Goal: Task Accomplishment & Management: Complete application form

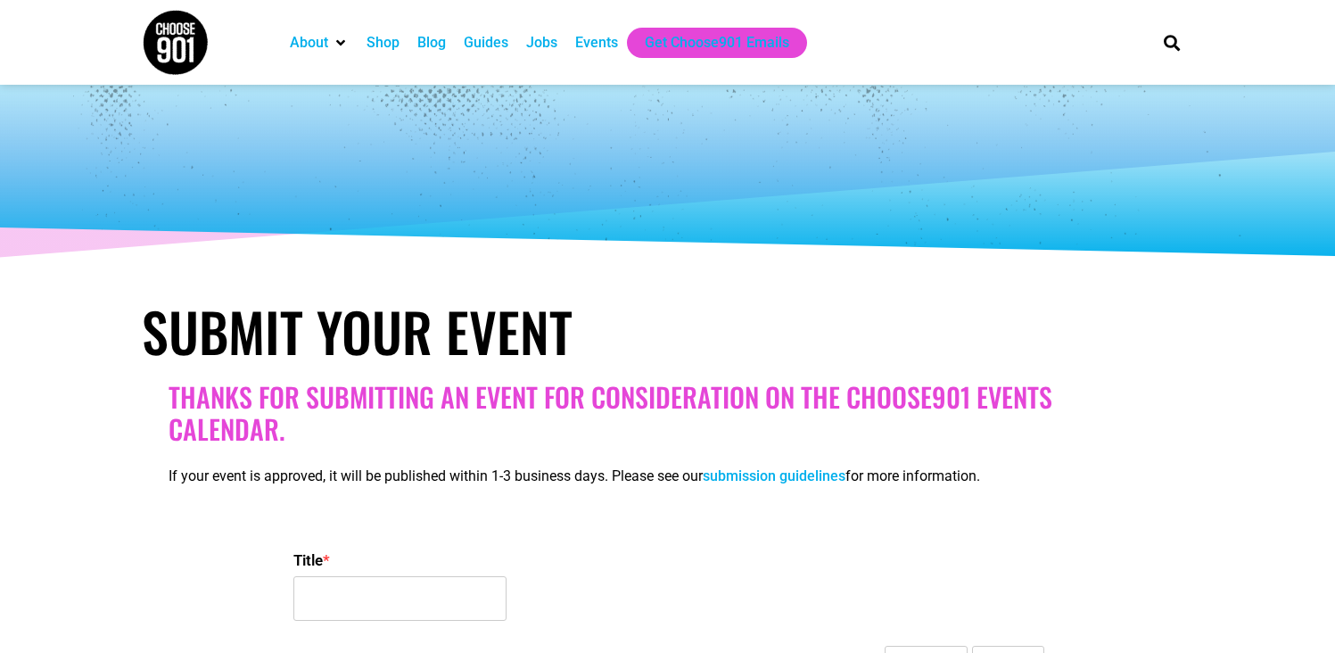
select select
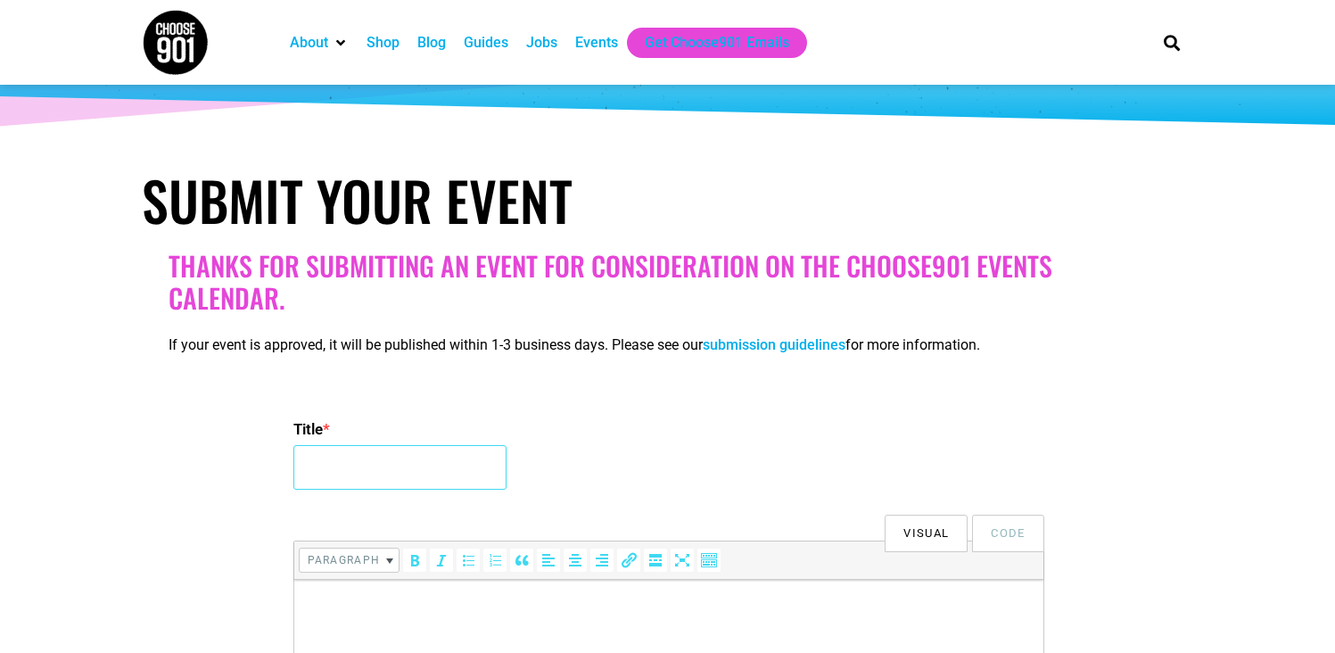
click at [375, 460] on input "Title *" at bounding box center [399, 467] width 213 height 45
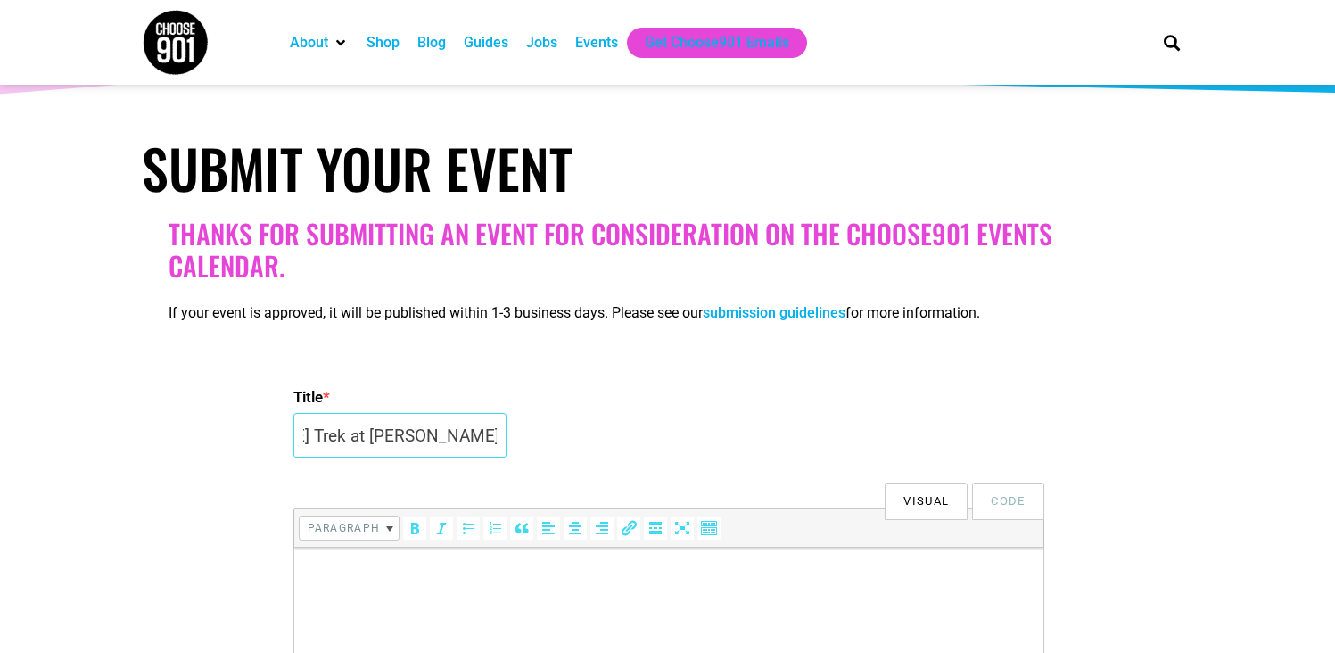
scroll to position [261, 0]
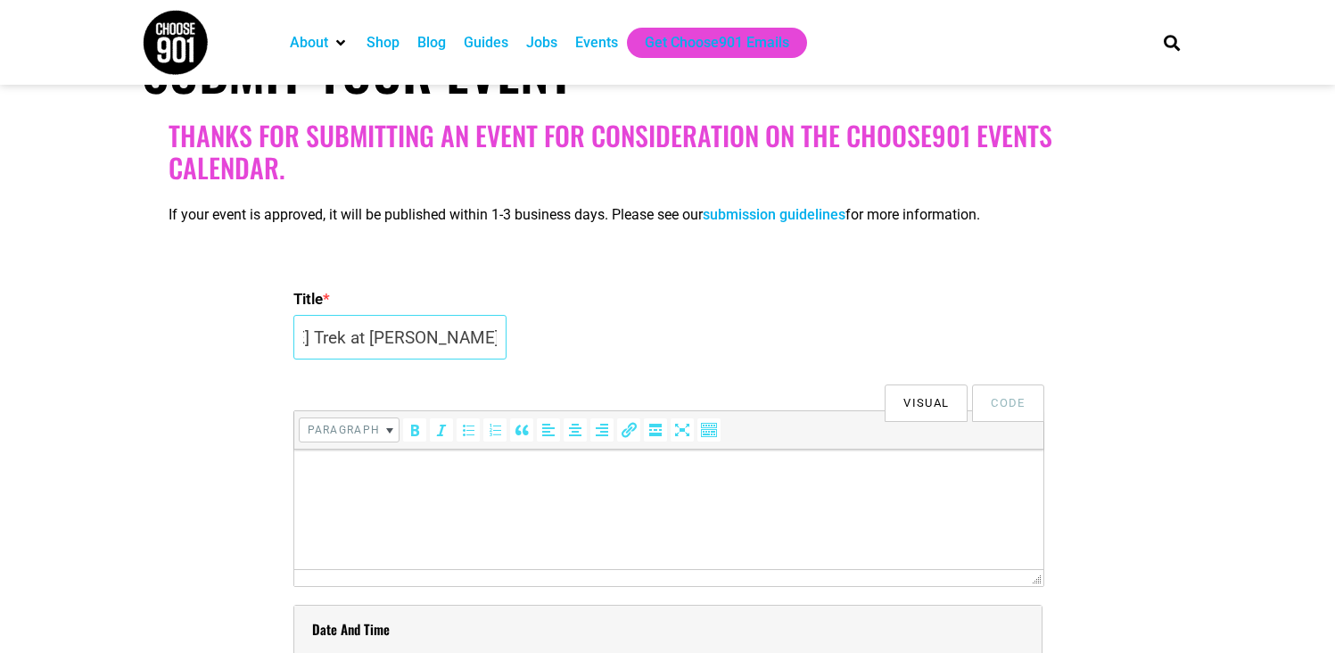
type input "Third [DATE] Trek at [PERSON_NAME][GEOGRAPHIC_DATA]"
click at [473, 465] on p at bounding box center [667, 474] width 731 height 21
click at [629, 499] on html at bounding box center [667, 475] width 749 height 50
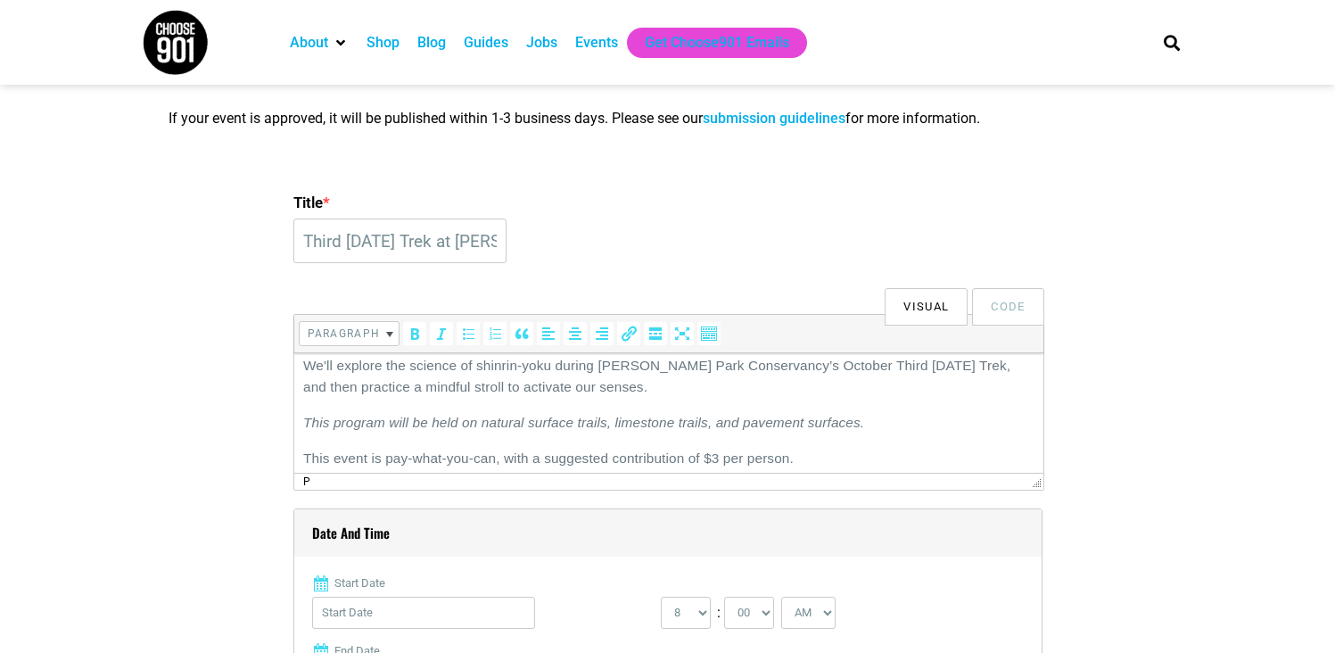
scroll to position [589, 0]
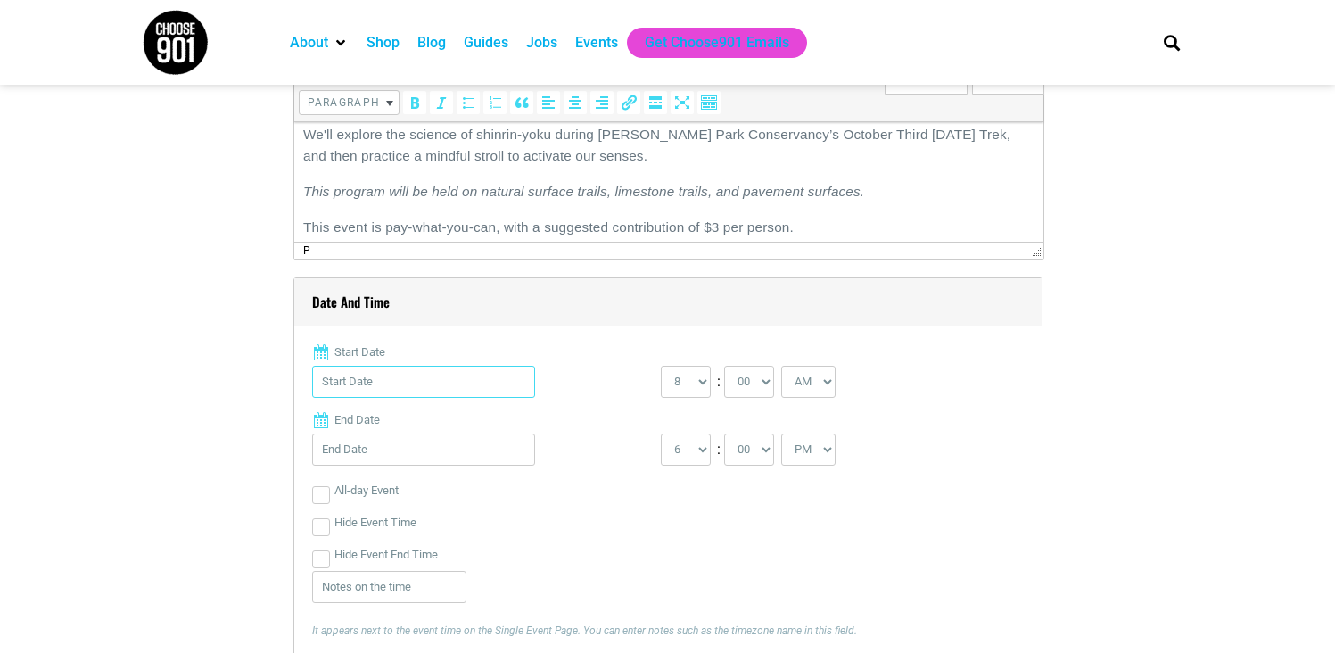
click at [407, 371] on input "Start Date" at bounding box center [423, 382] width 223 height 32
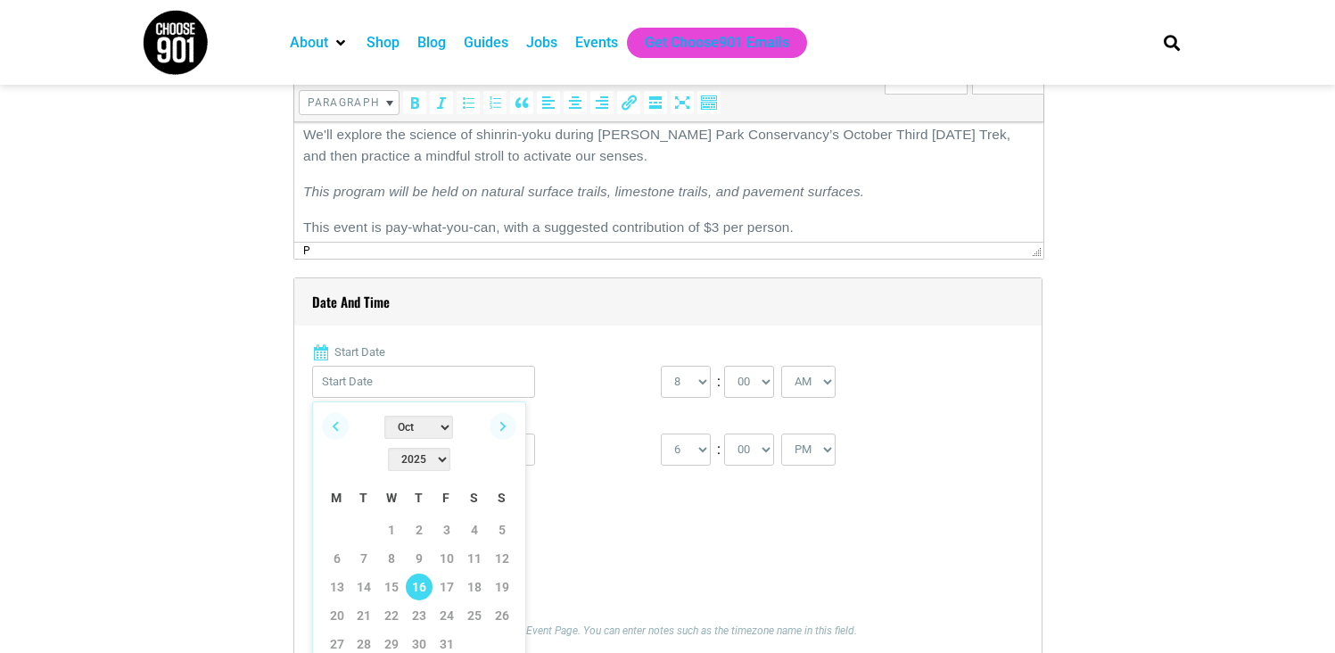
click at [417, 574] on link "16" at bounding box center [419, 587] width 27 height 27
type input "[DATE]"
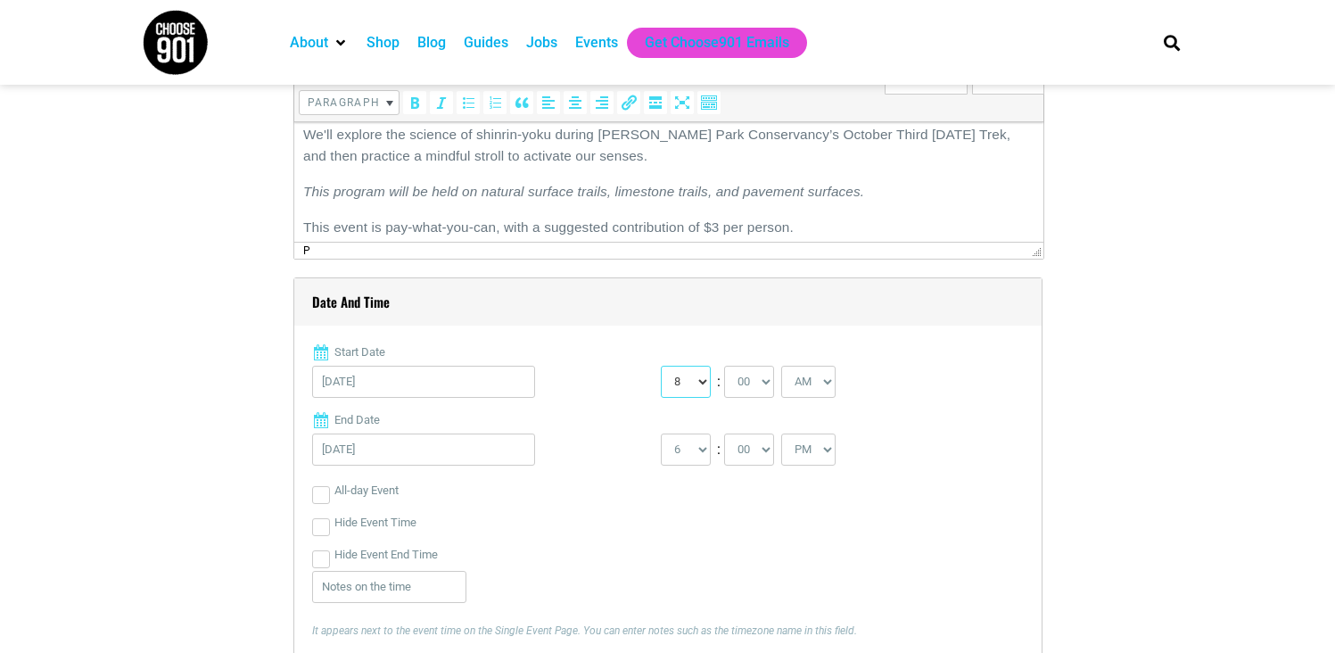
click at [698, 372] on select "0 1 2 3 4 5 6 7 8 9 10 11 12" at bounding box center [686, 382] width 50 height 32
select select "4"
click at [661, 366] on select "0 1 2 3 4 5 6 7 8 9 10 11 12" at bounding box center [686, 382] width 50 height 32
click at [823, 380] on select "AM PM" at bounding box center [808, 382] width 54 height 32
select select "PM"
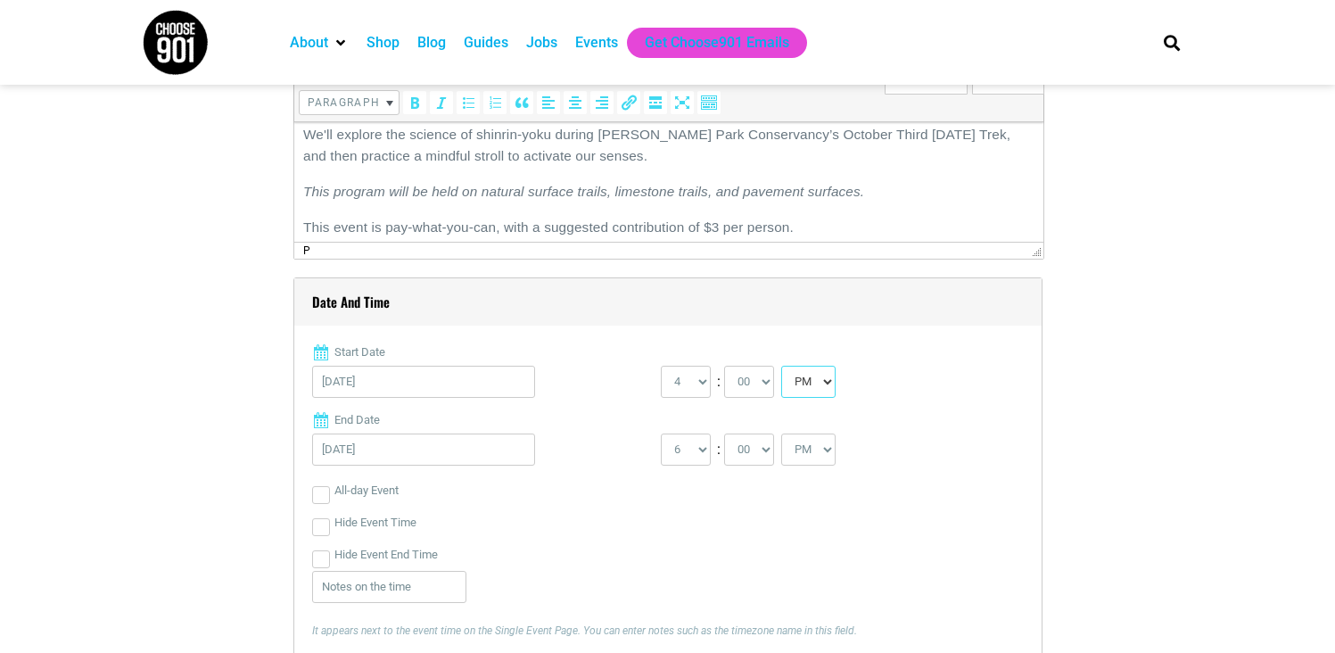
click at [785, 366] on select "AM PM" at bounding box center [808, 382] width 54 height 32
click at [699, 458] on select "1 2 3 4 5 6 7 8 9 10 11 12" at bounding box center [686, 449] width 50 height 32
select select "5"
click at [661, 433] on select "1 2 3 4 5 6 7 8 9 10 11 12" at bounding box center [686, 449] width 50 height 32
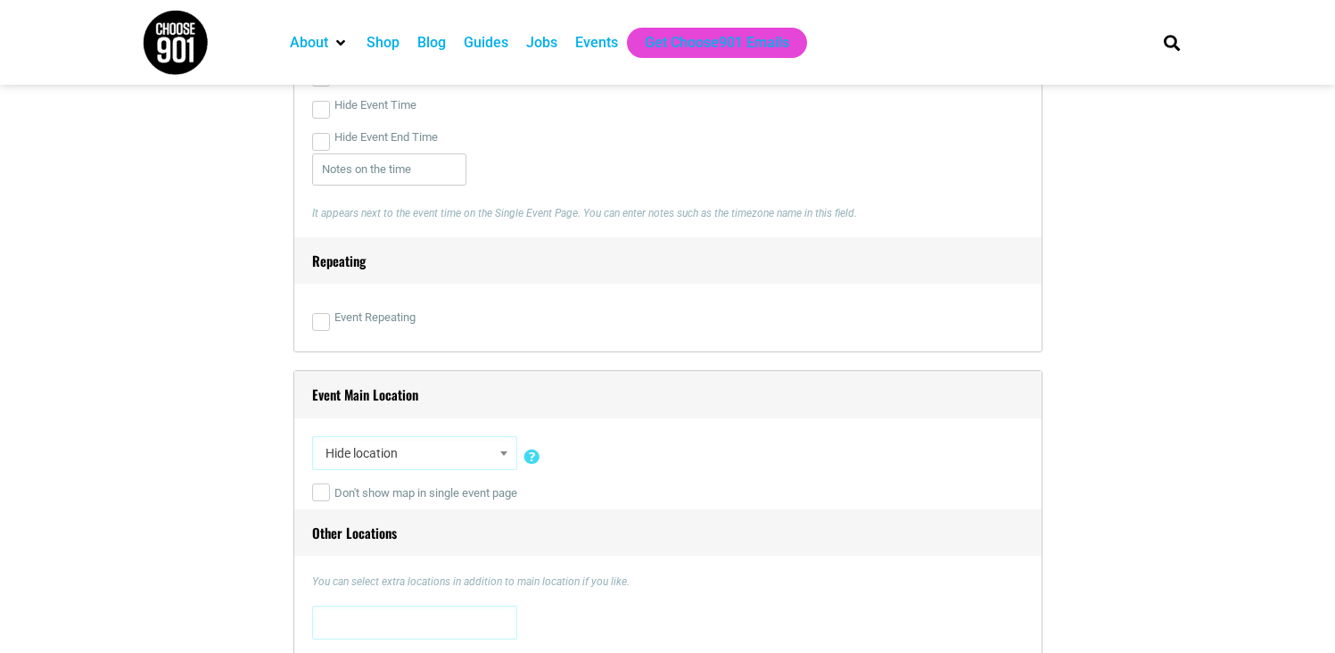
scroll to position [1055, 0]
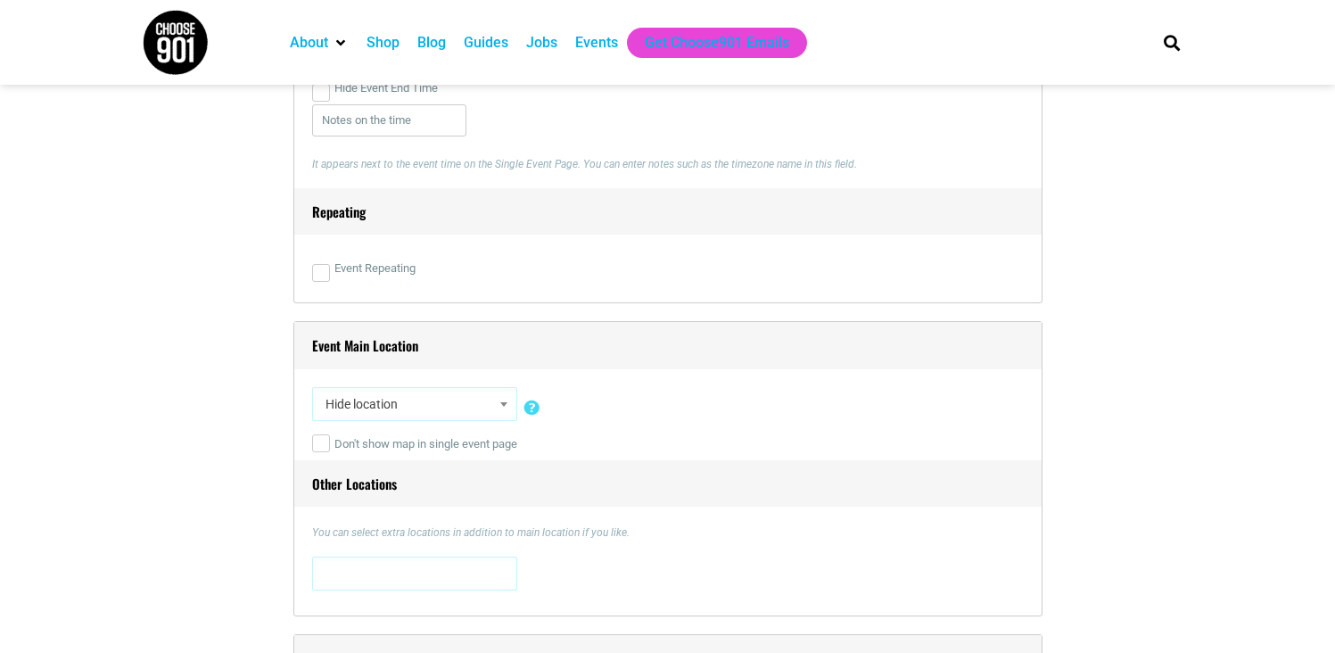
click at [393, 407] on span "Hide location" at bounding box center [414, 404] width 193 height 32
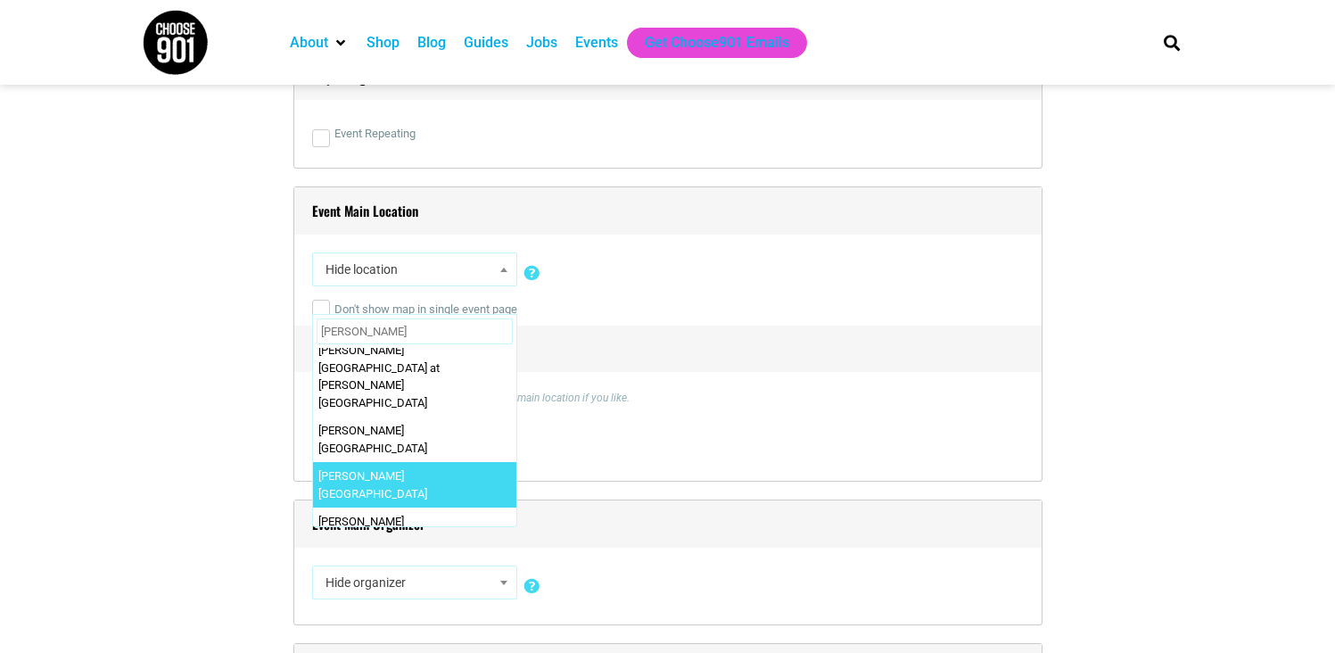
scroll to position [124, 0]
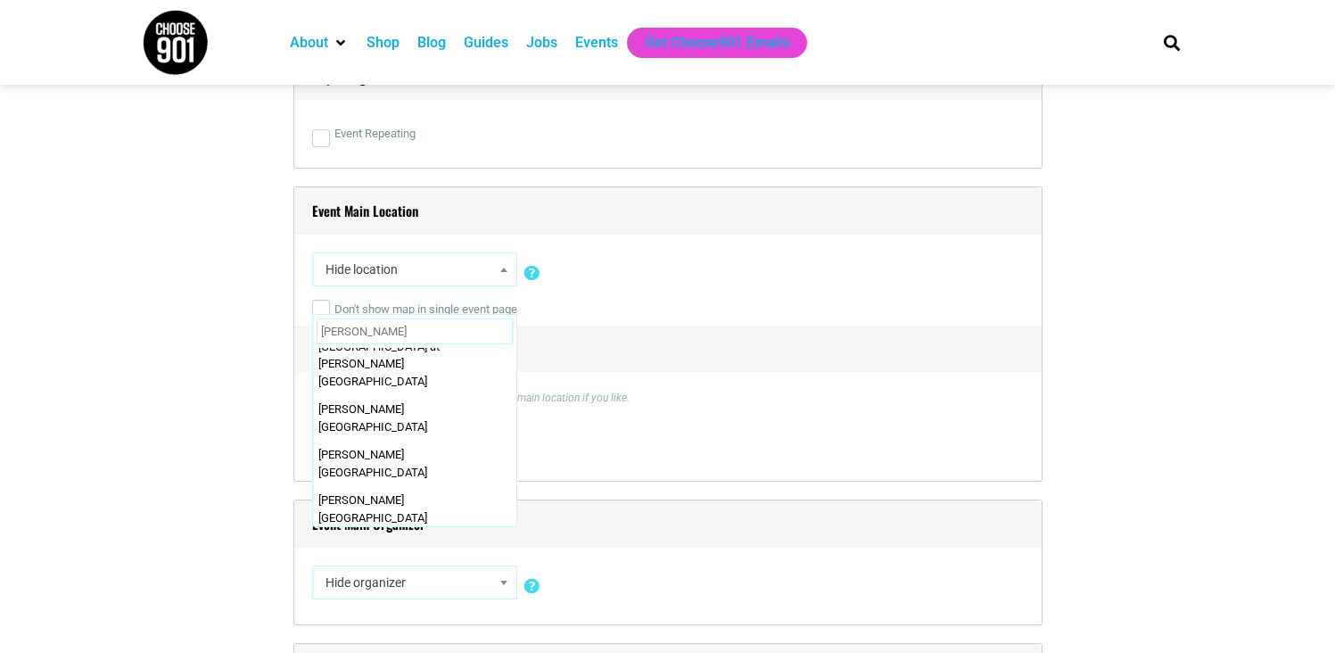
type input "[PERSON_NAME]"
select select "1606"
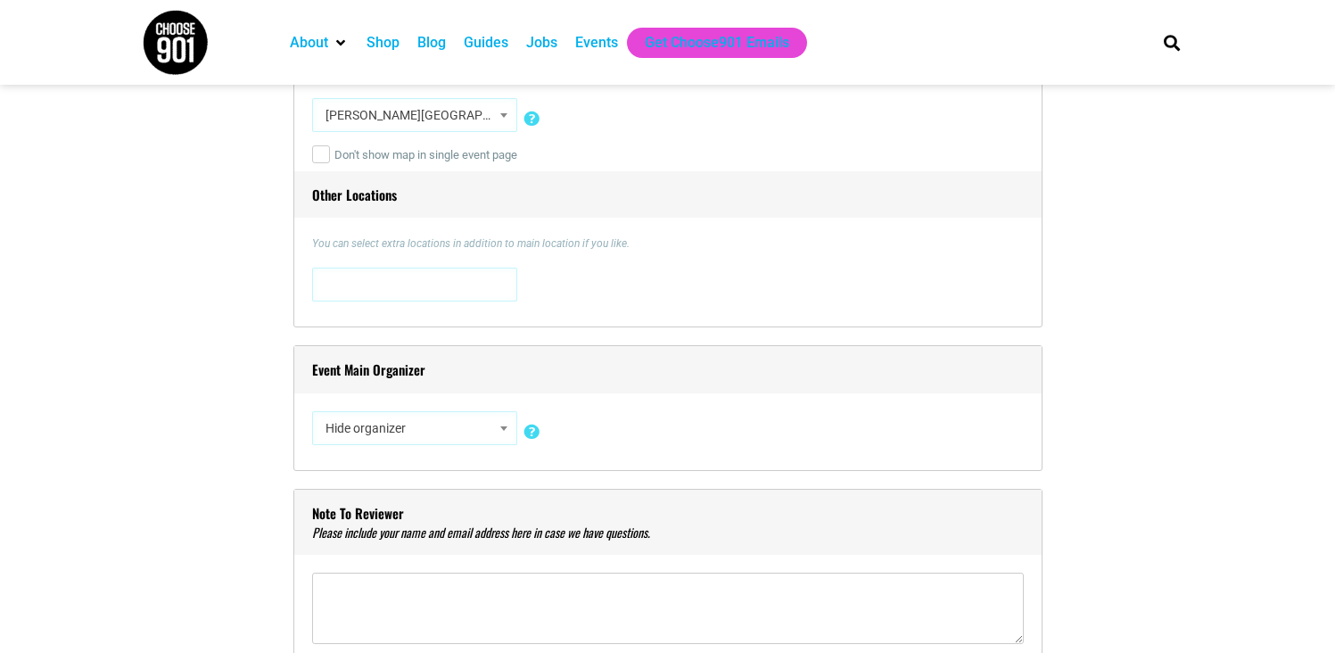
scroll to position [1345, 0]
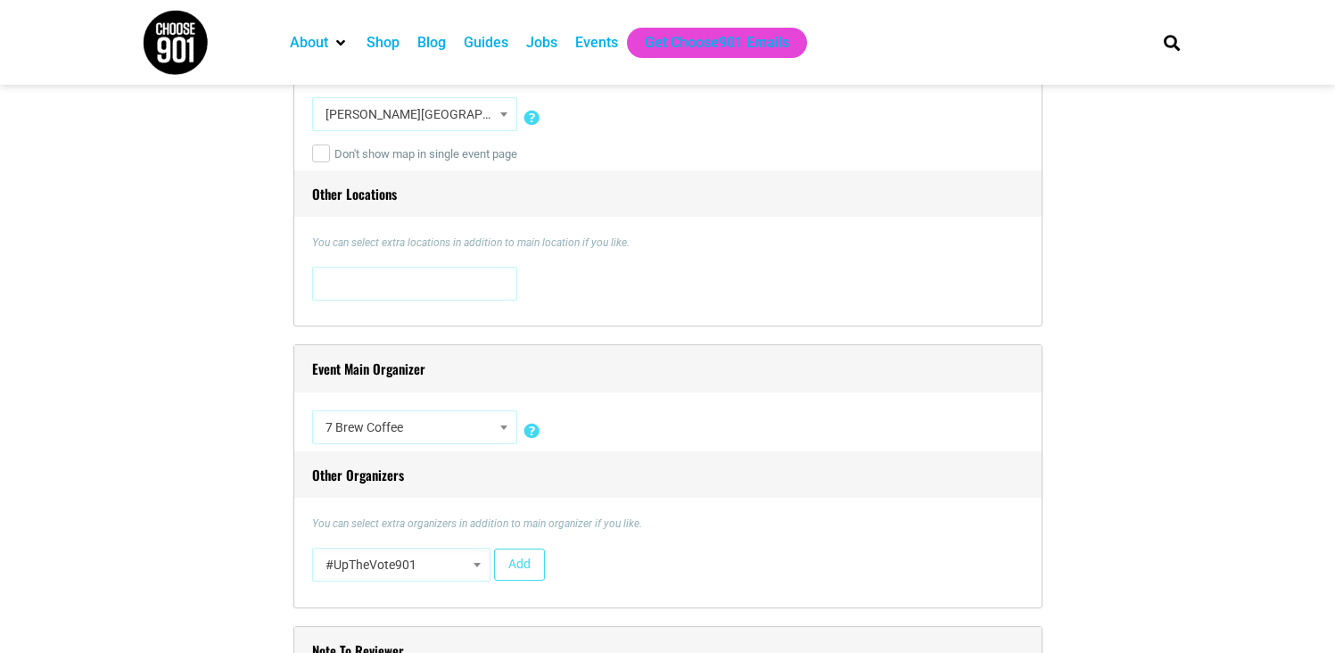
click at [394, 404] on div "Event Main Organizer Hide organizer Insert a new organizer #UpTheVote901 17 [GE…" at bounding box center [667, 476] width 749 height 264
select select "3727"
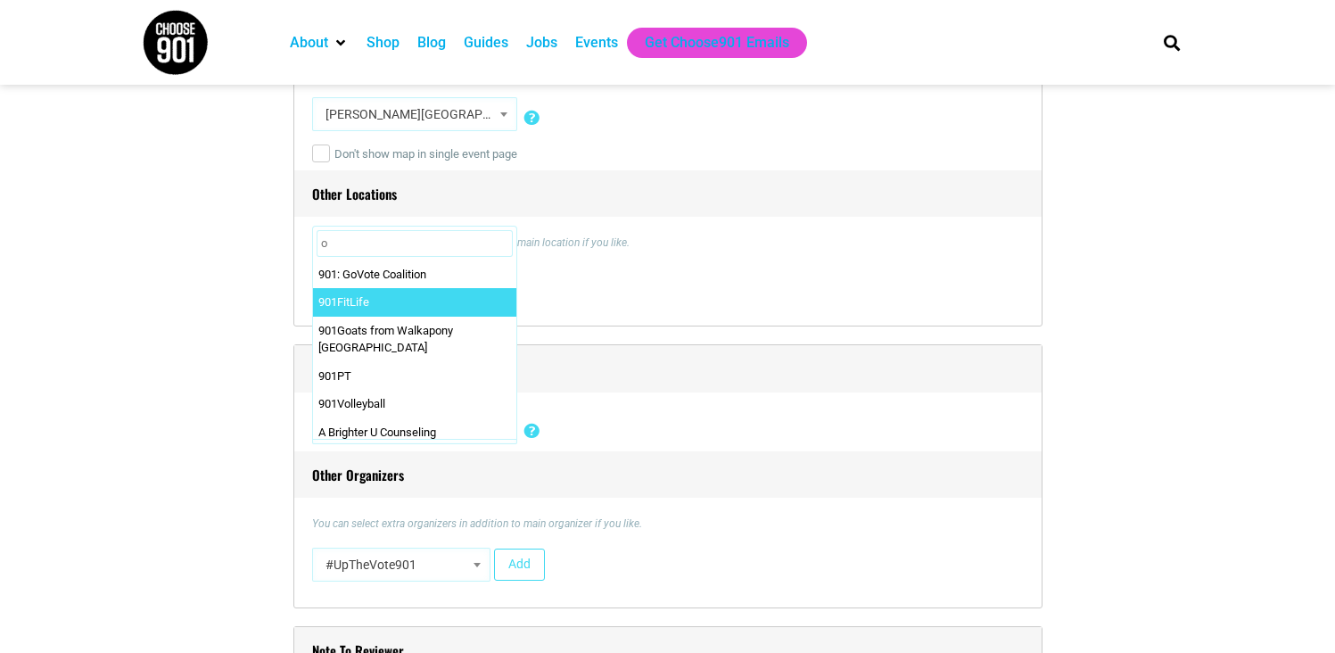
scroll to position [0, 0]
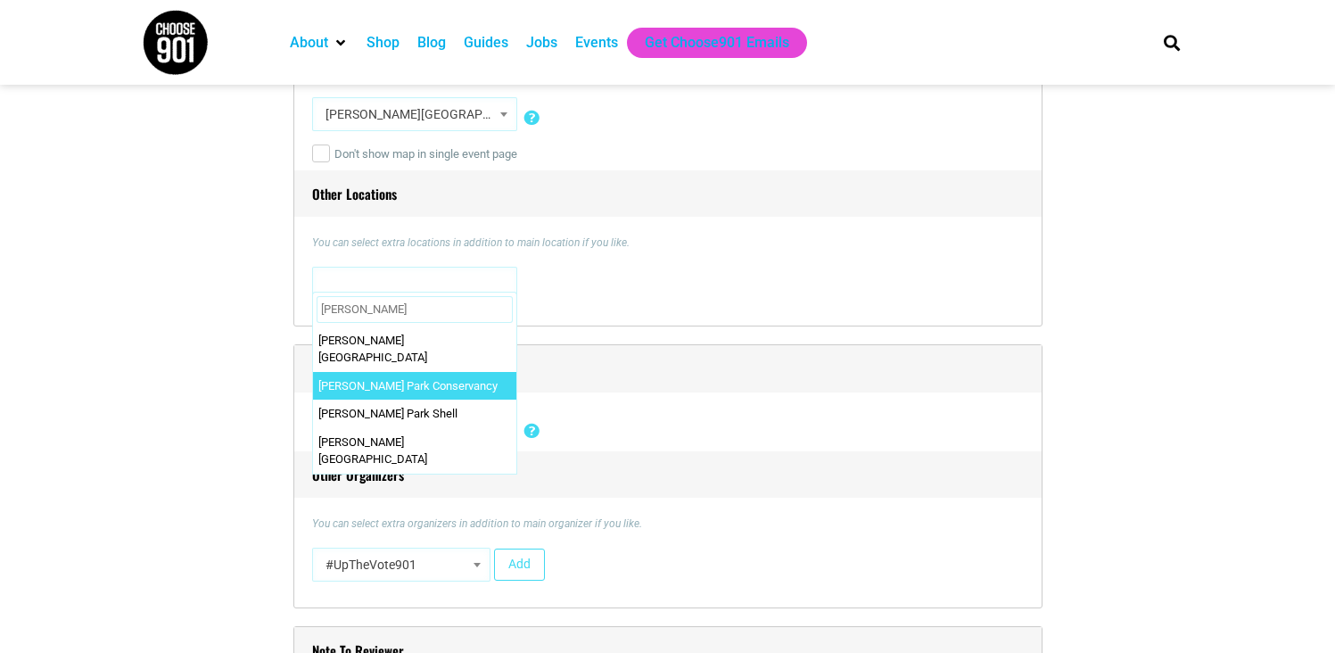
type input "[PERSON_NAME]"
select select "2052"
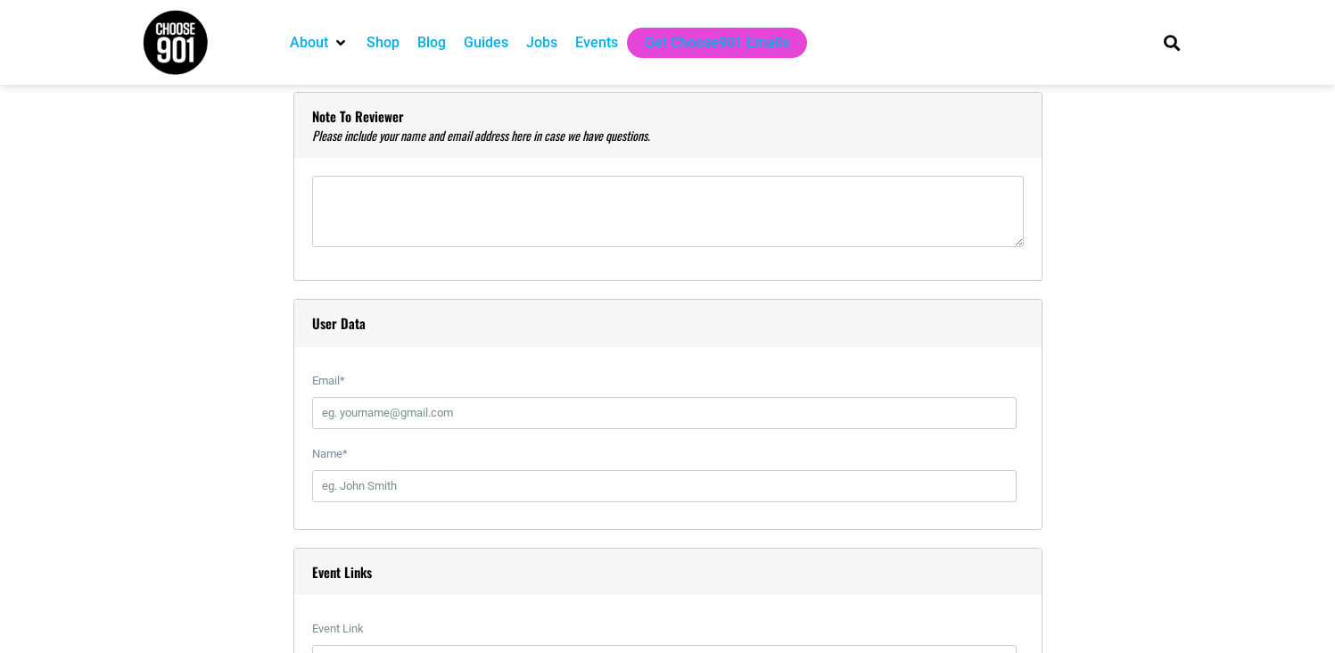
scroll to position [1902, 0]
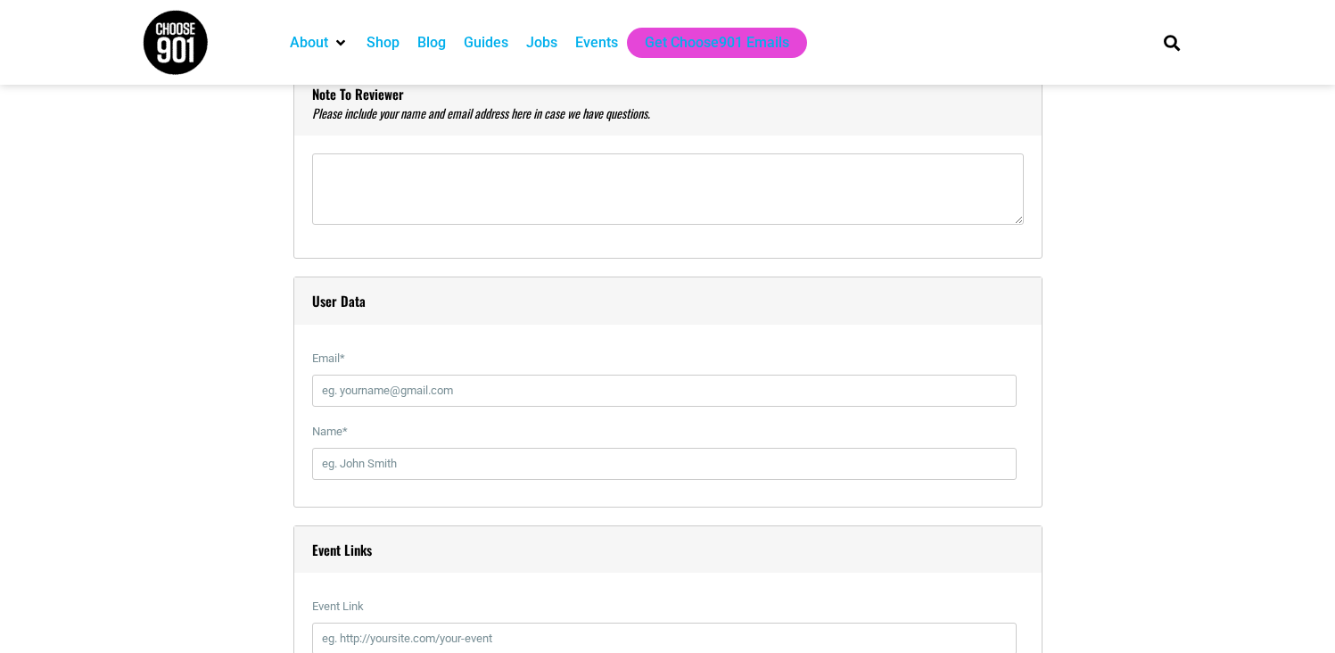
click at [429, 365] on label "Email *" at bounding box center [664, 359] width 705 height 32
click at [429, 375] on input "Email *" at bounding box center [664, 391] width 705 height 32
click at [440, 401] on input "Email *" at bounding box center [664, 391] width 705 height 32
type input "[EMAIL_ADDRESS][DOMAIN_NAME]"
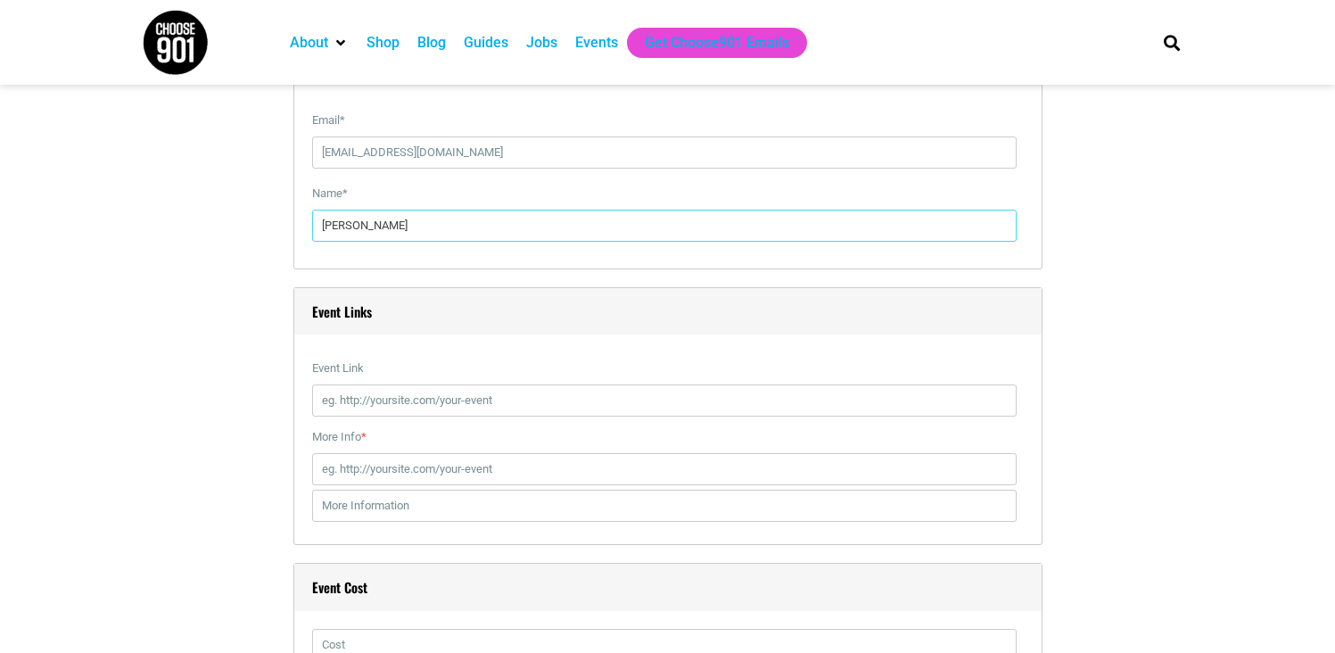
scroll to position [2145, 0]
type input "[PERSON_NAME]"
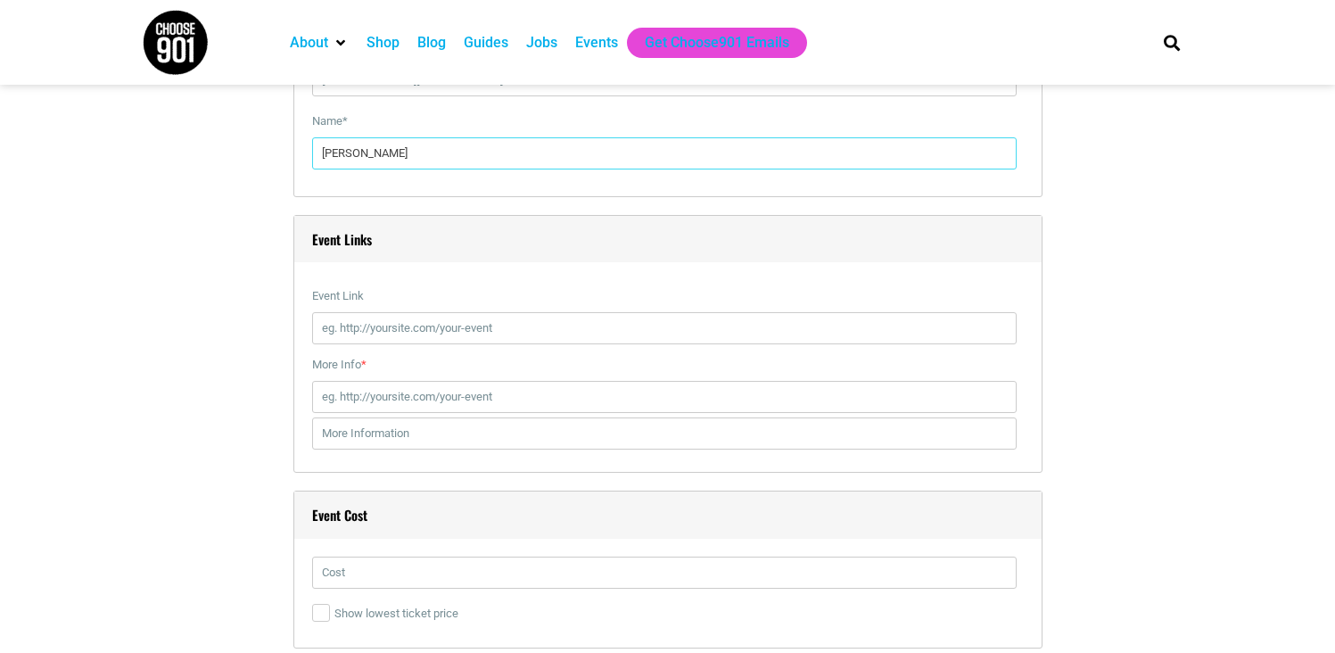
scroll to position [2477, 0]
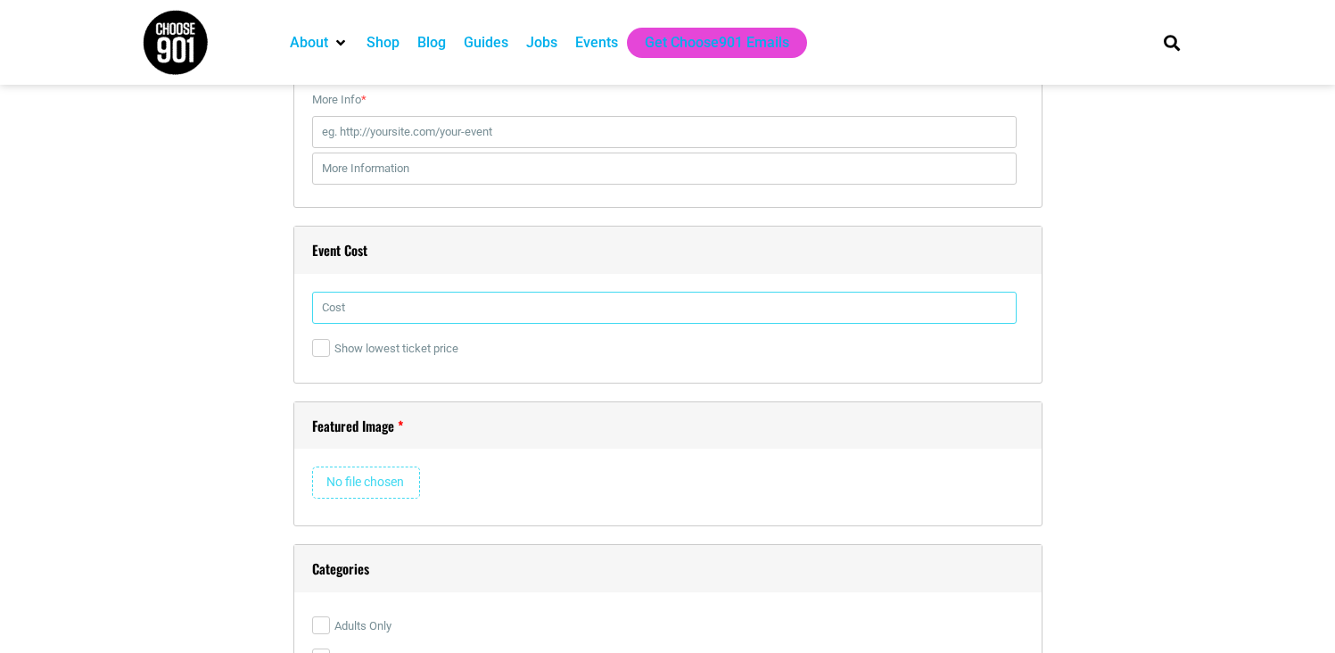
click at [389, 311] on input "text" at bounding box center [664, 308] width 705 height 32
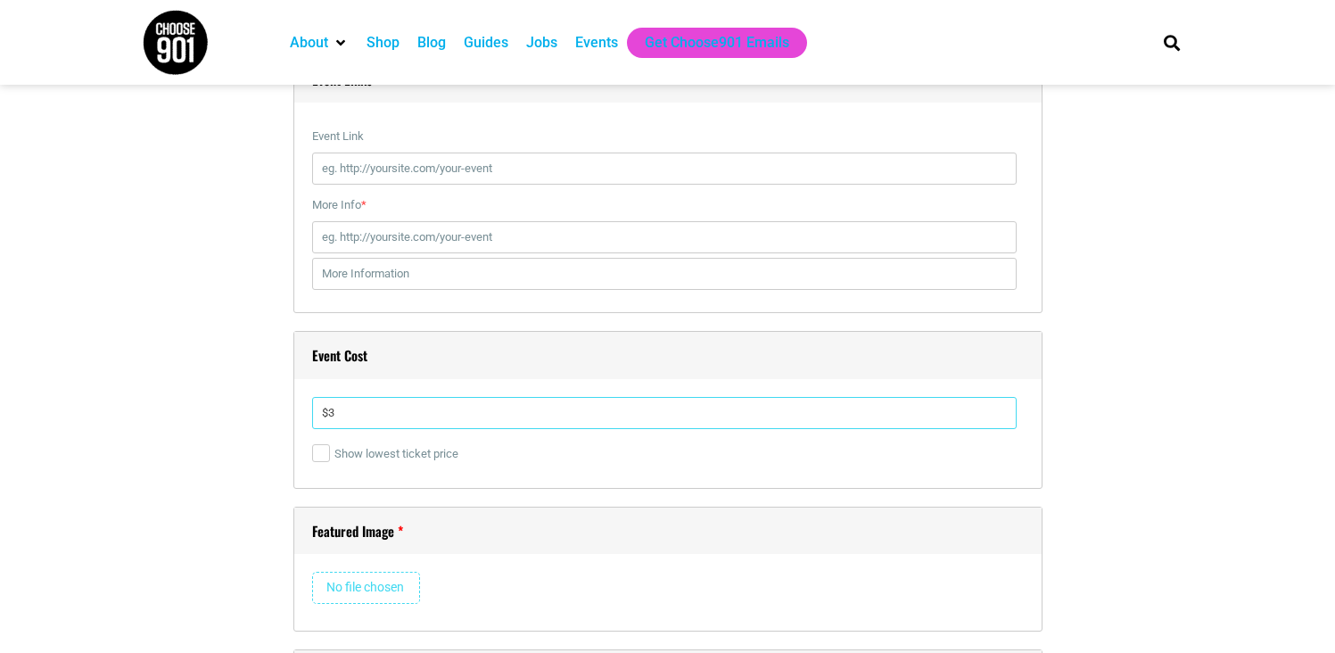
scroll to position [2356, 0]
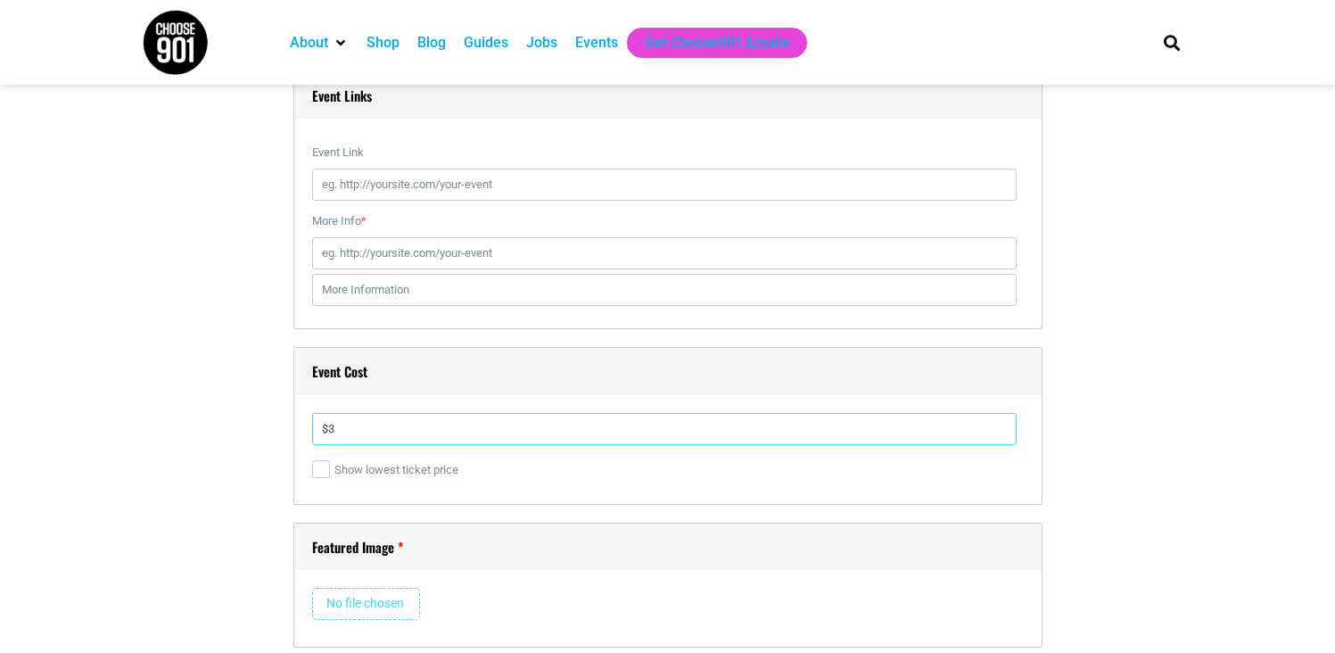
type input "$3"
click at [447, 257] on input "More Info *" at bounding box center [664, 253] width 705 height 32
paste input "[URL][DOMAIN_NAME]"
type input "[URL][DOMAIN_NAME]"
click at [441, 297] on input "text" at bounding box center [664, 290] width 705 height 32
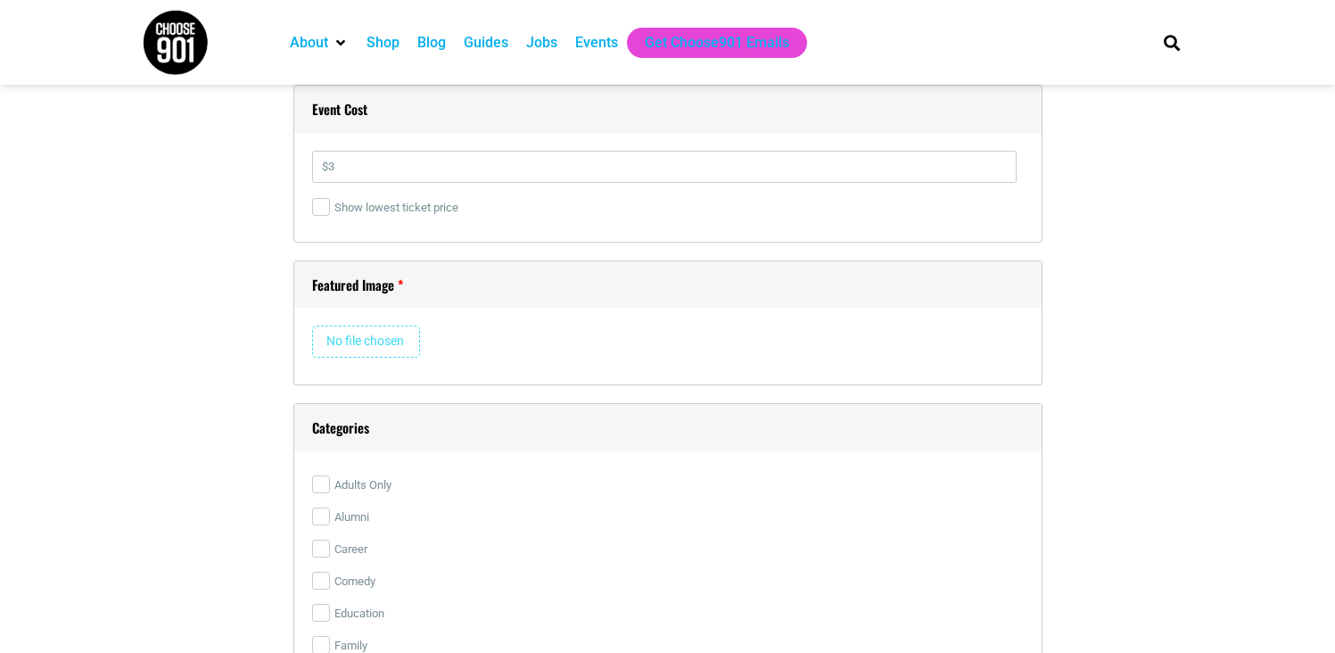
scroll to position [2667, 0]
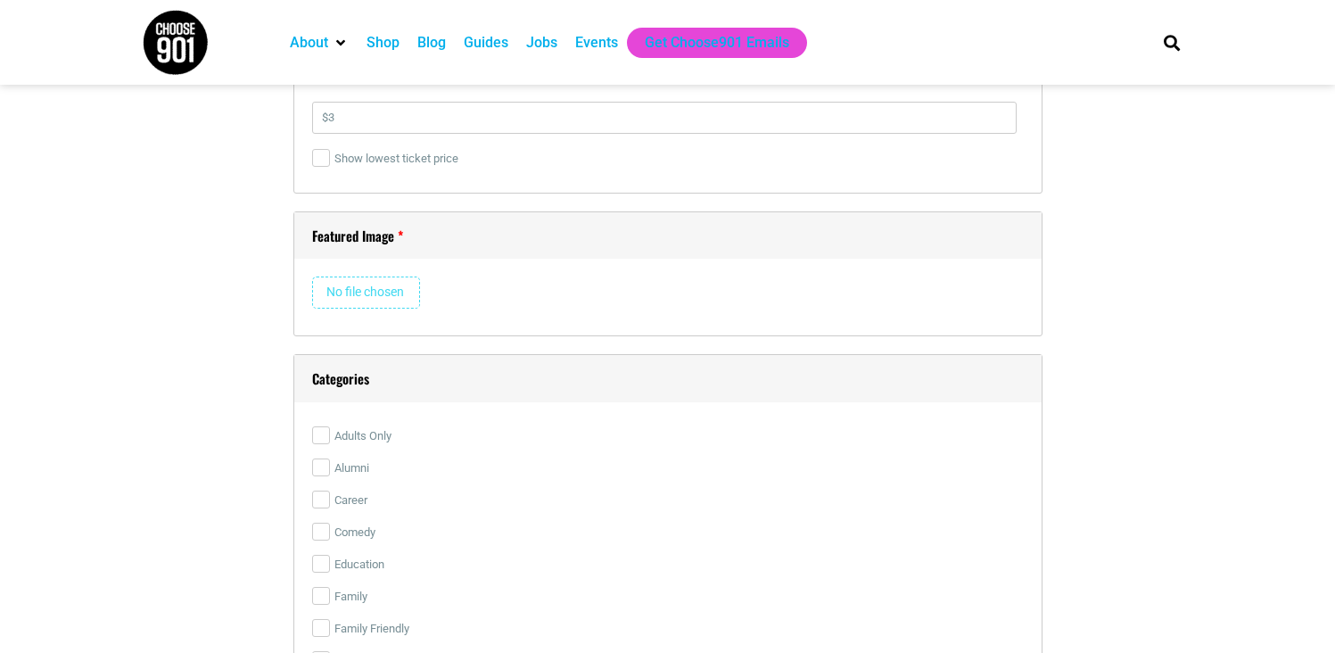
type input "Get tickets"
click at [379, 279] on input "file" at bounding box center [366, 293] width 108 height 32
type input "C:\fakepath\[PERSON_NAME] bath.jpg"
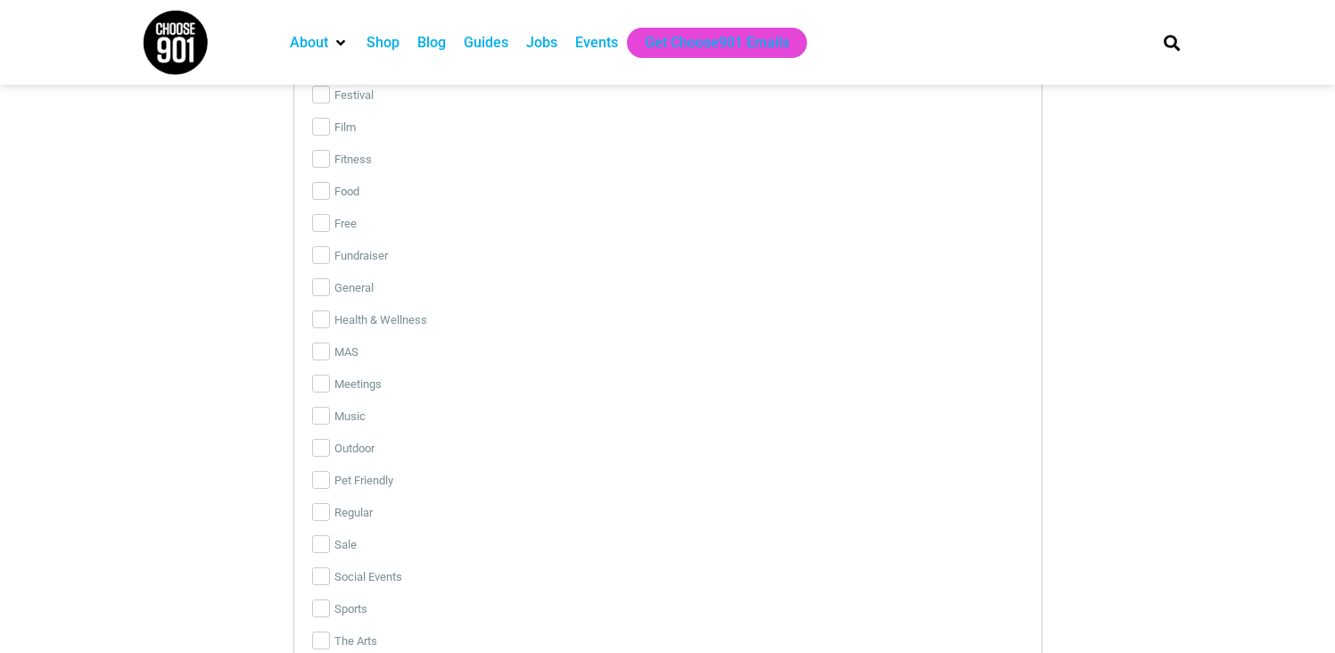
scroll to position [3715, 0]
click at [392, 319] on label "Health & Wellness" at bounding box center [668, 318] width 712 height 32
click at [330, 319] on input "Health & Wellness" at bounding box center [321, 318] width 18 height 18
checkbox input "true"
click at [362, 442] on label "Outdoor" at bounding box center [668, 447] width 712 height 32
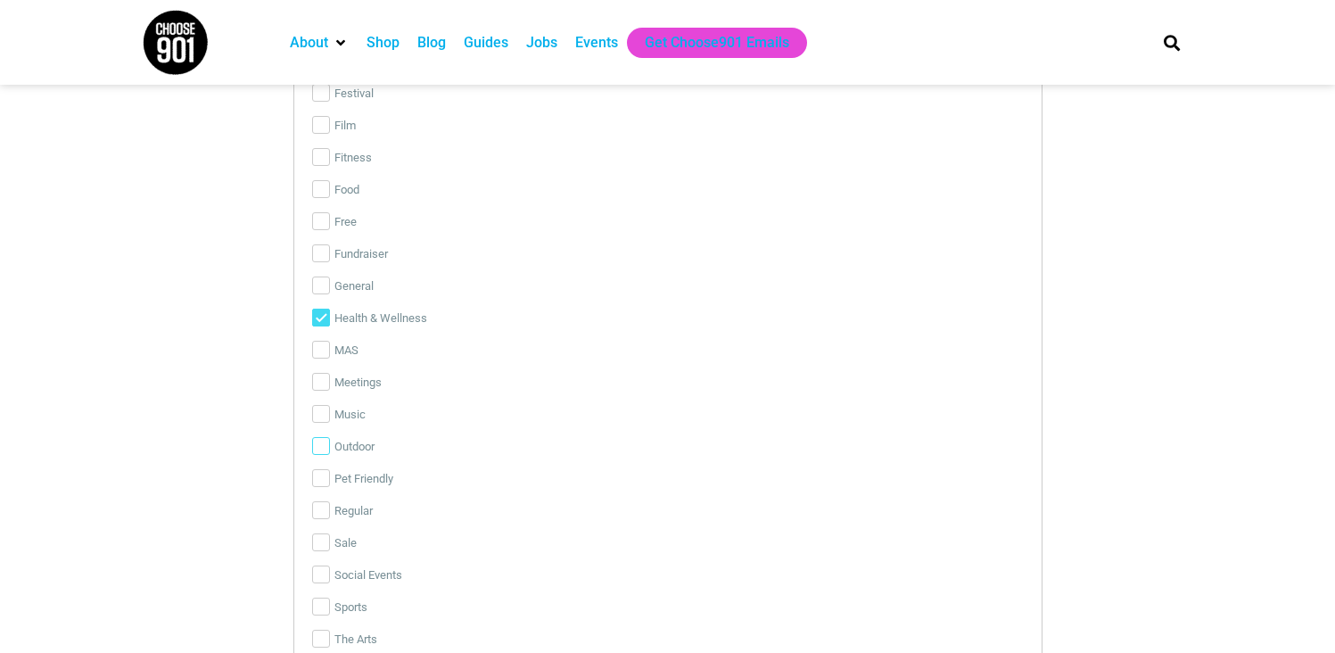
click at [330, 442] on input "Outdoor" at bounding box center [321, 446] width 18 height 18
checkbox input "true"
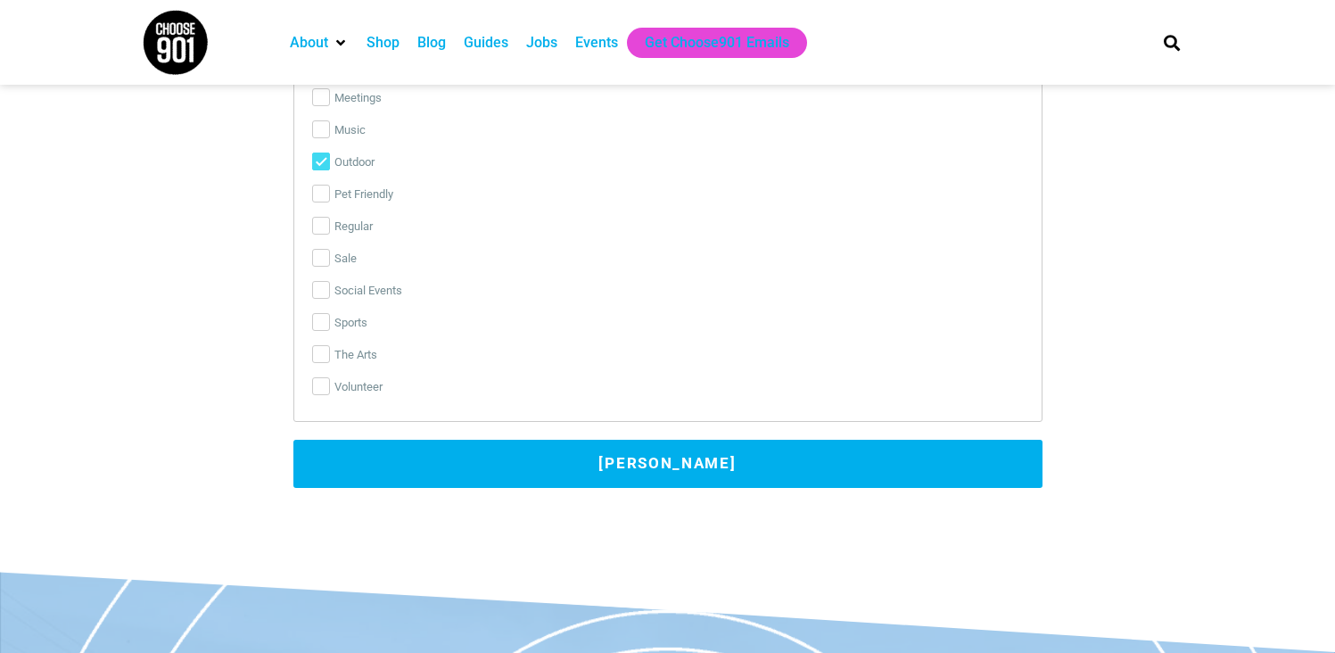
scroll to position [4058, 0]
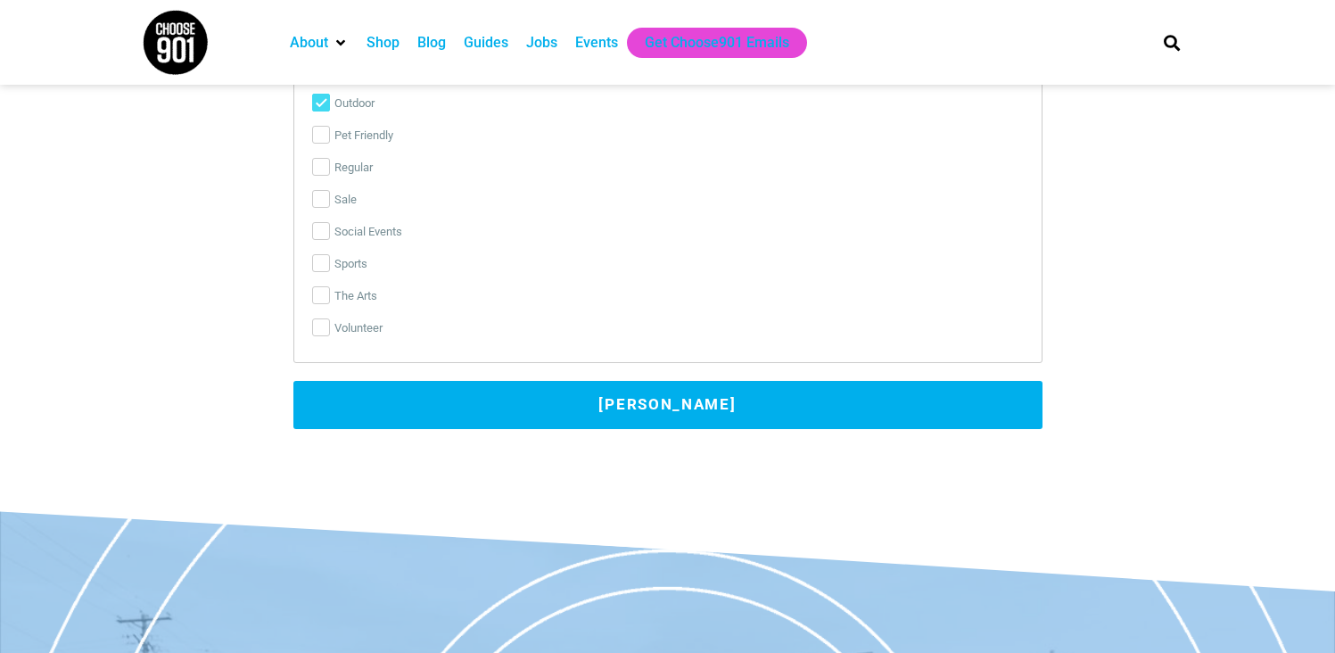
click at [589, 392] on button "[PERSON_NAME]" at bounding box center [667, 405] width 749 height 48
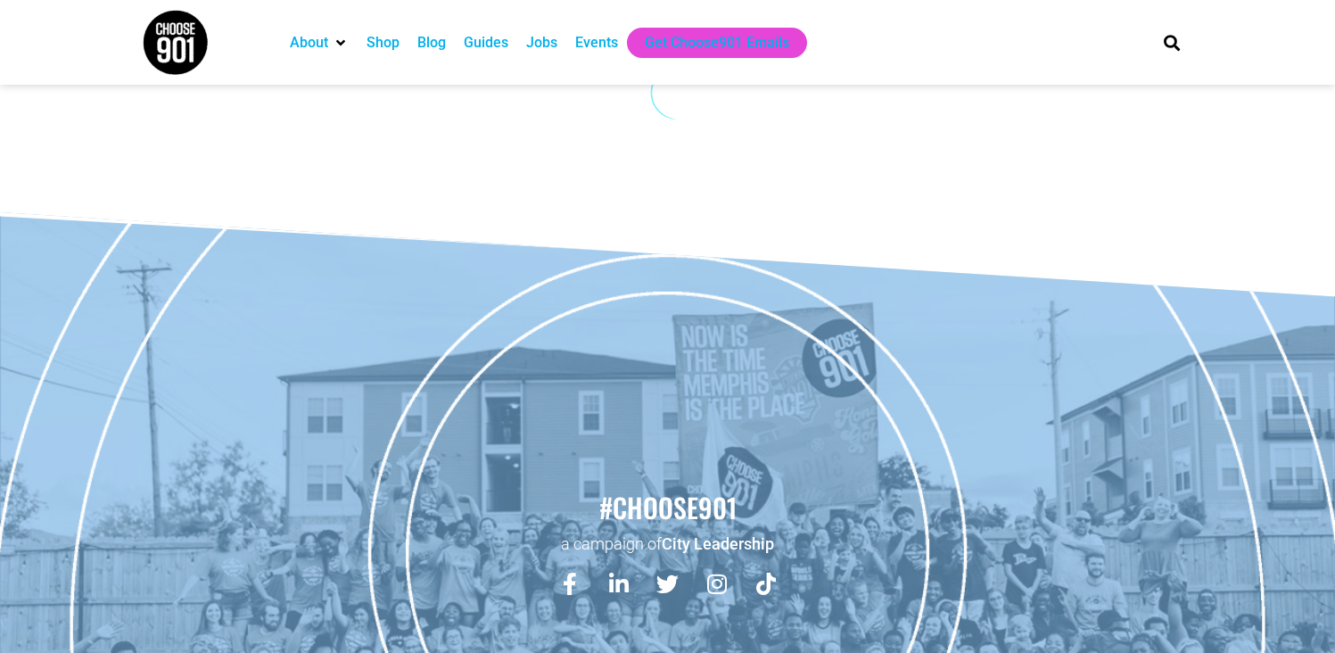
scroll to position [0, 0]
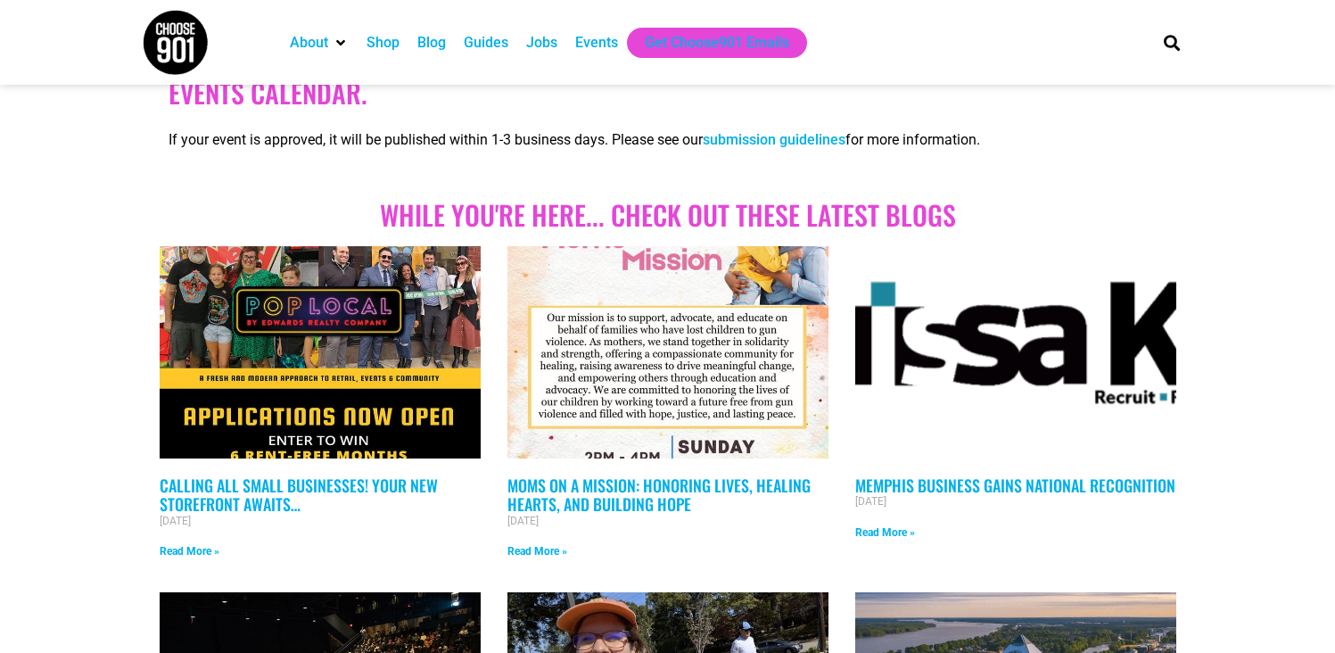
scroll to position [305, 0]
